Goal: Information Seeking & Learning: Learn about a topic

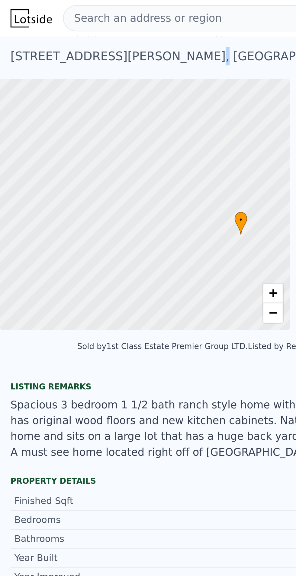
click at [87, 192] on div "Spacious 3 bedroom 1 1/2 bath ranch style home with bonus room. Home has origin…" at bounding box center [98, 197] width 186 height 29
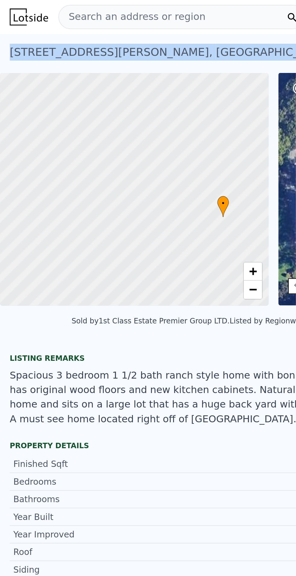
copy div "[STREET_ADDRESS][PERSON_NAME]"
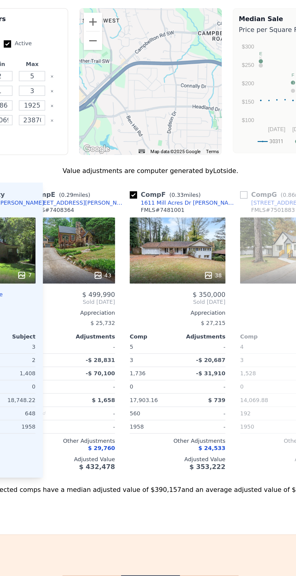
scroll to position [710, 0]
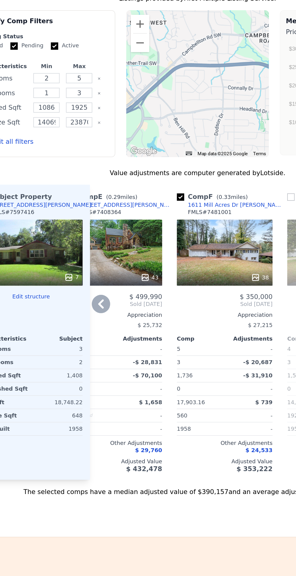
click at [166, 237] on div "38" at bounding box center [166, 239] width 58 height 6
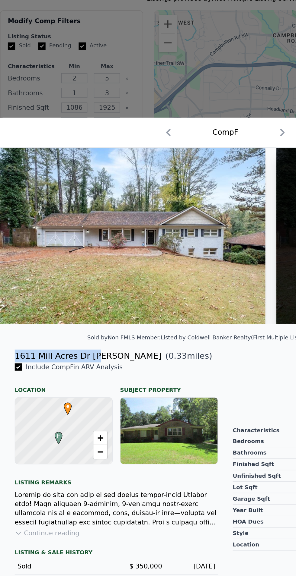
copy div "1611 Mill Acres Dr [PERSON_NAME]"
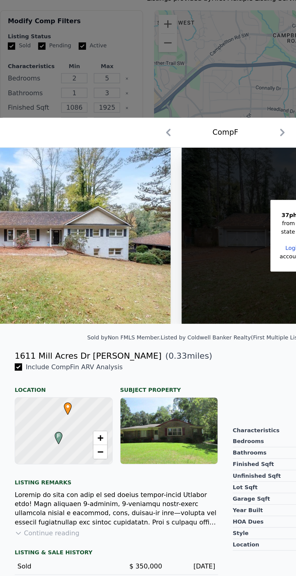
scroll to position [0, 59]
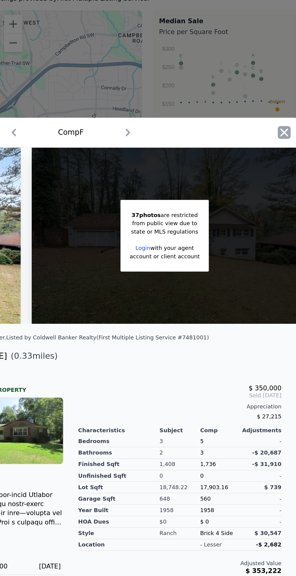
click at [286, 148] on icon "button" at bounding box center [287, 144] width 8 height 8
